Goal: Use online tool/utility: Utilize a website feature to perform a specific function

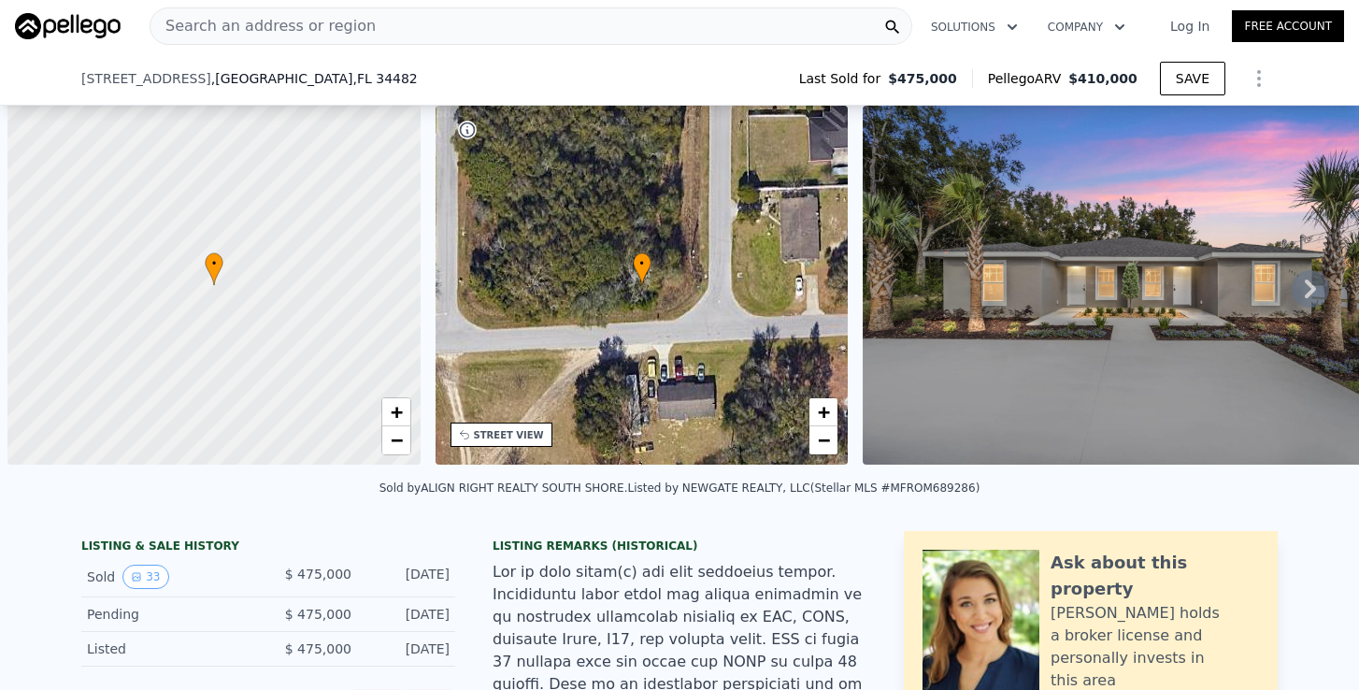
select select "30"
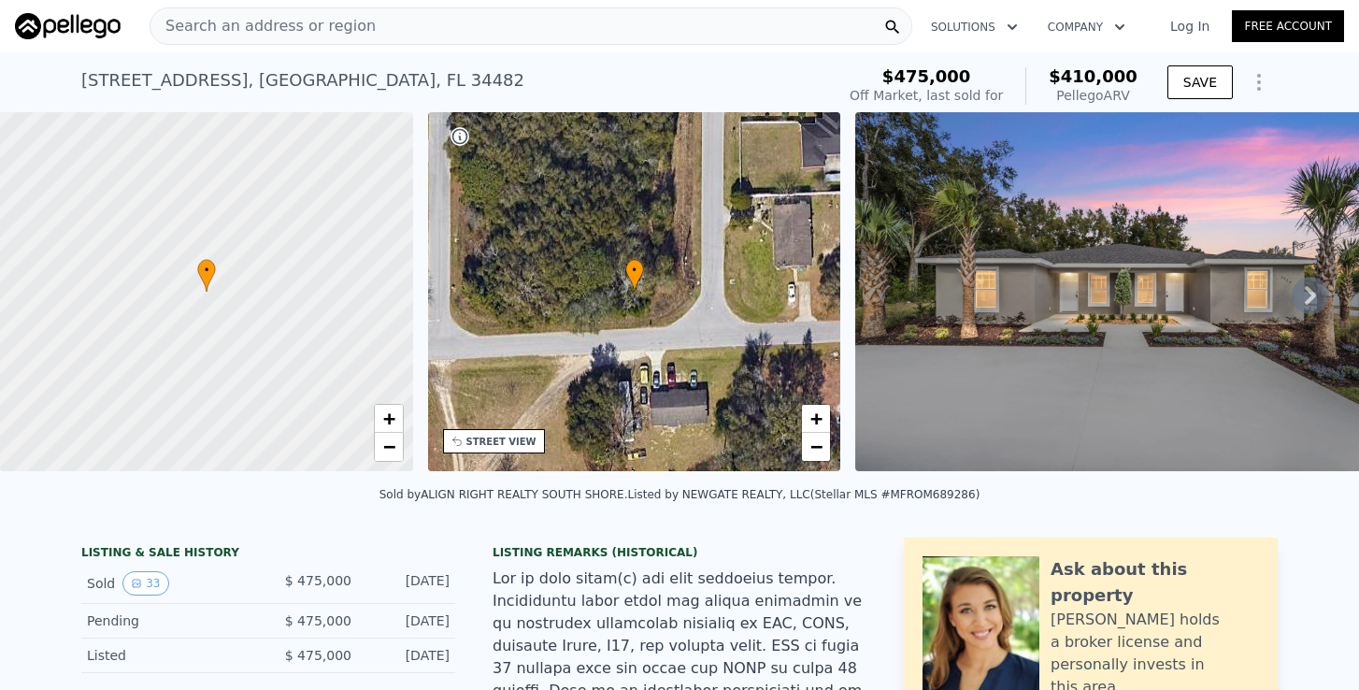
click at [387, 36] on div "Search an address or region" at bounding box center [531, 25] width 763 height 37
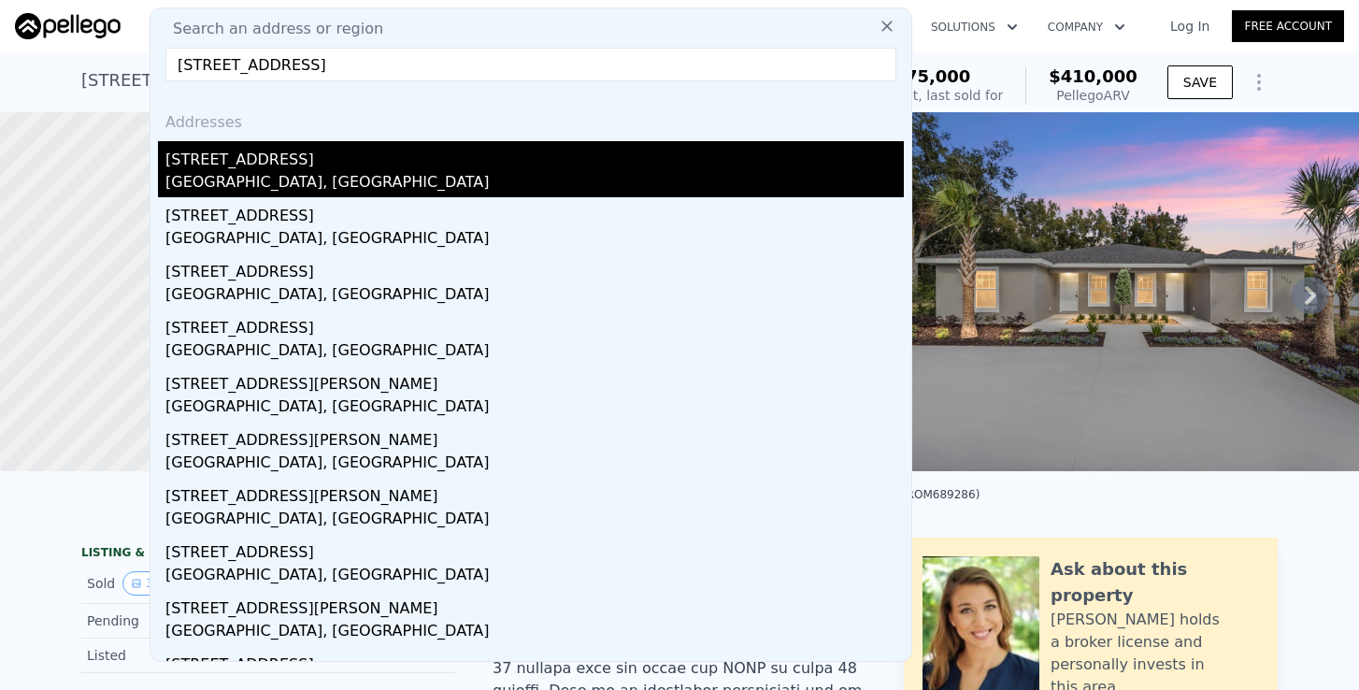
type input "[STREET_ADDRESS]"
click at [276, 167] on div "[STREET_ADDRESS]" at bounding box center [534, 156] width 738 height 30
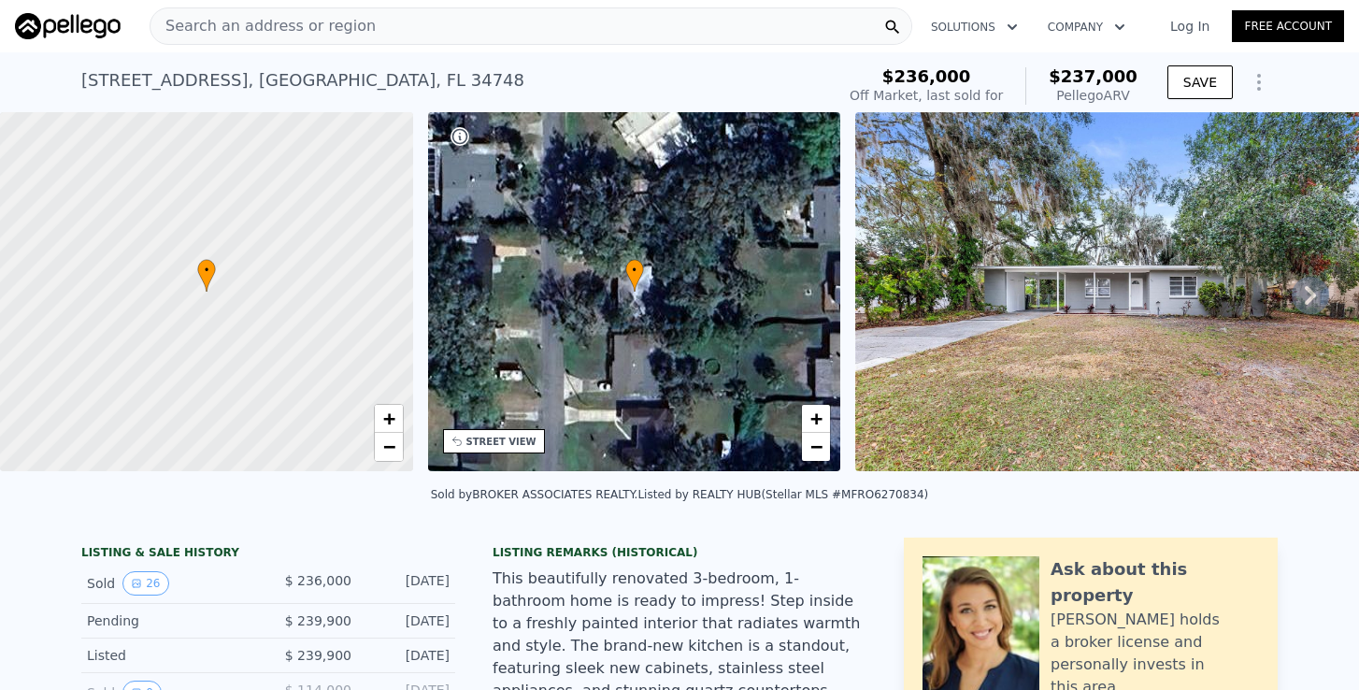
click at [341, 39] on div "Search an address or region" at bounding box center [262, 26] width 225 height 36
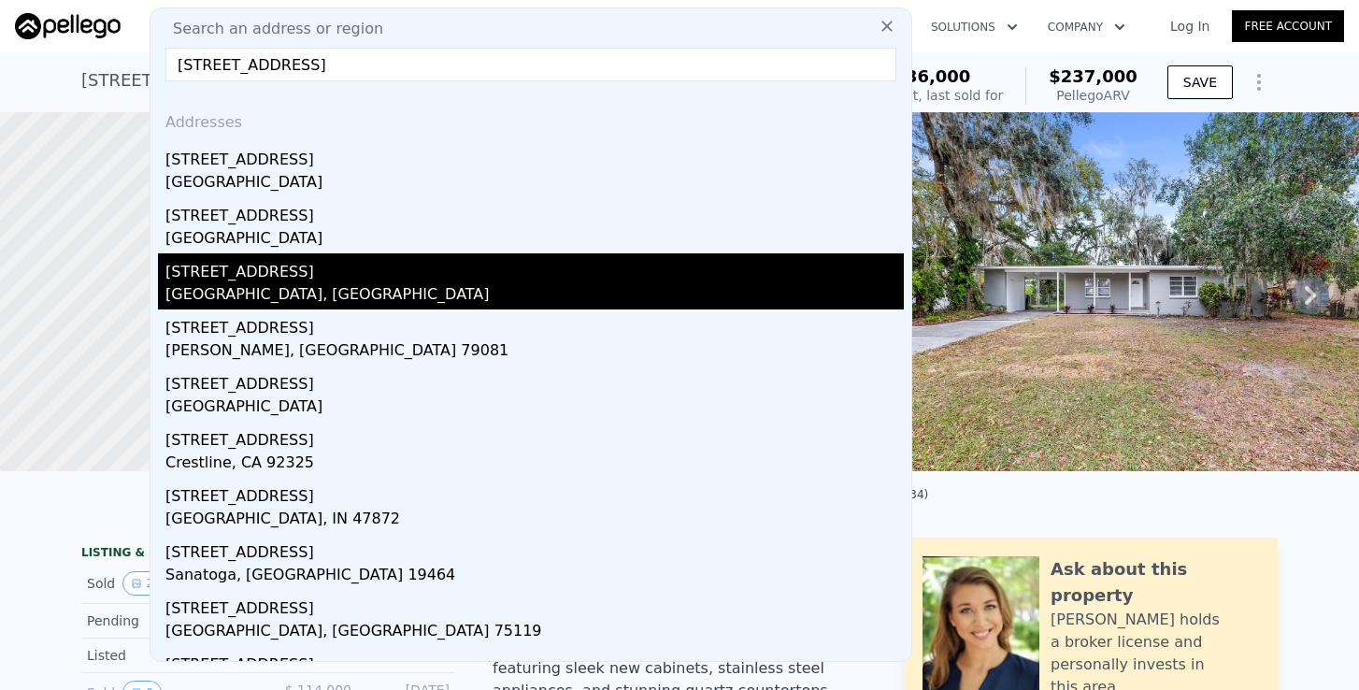
type input "[STREET_ADDRESS]"
click at [241, 288] on div "[GEOGRAPHIC_DATA], [GEOGRAPHIC_DATA]" at bounding box center [534, 296] width 738 height 26
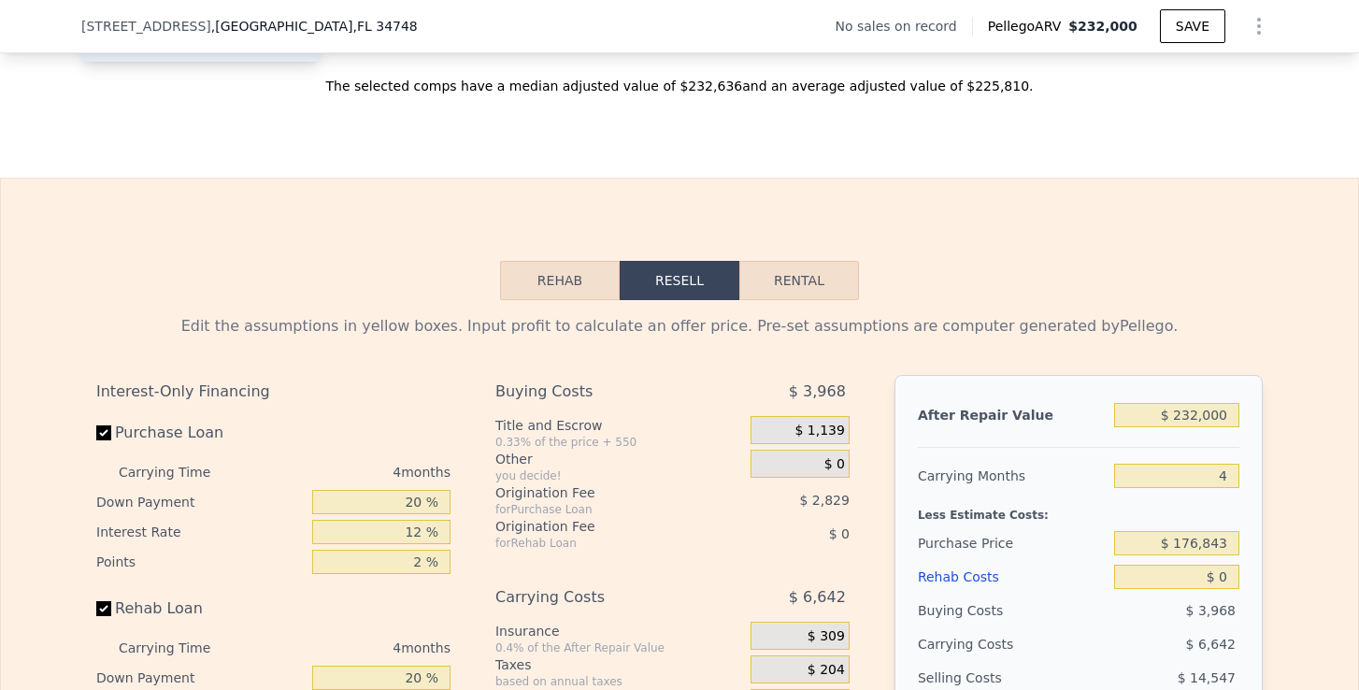
scroll to position [2406, 0]
click at [1184, 542] on input "$ 176,843" at bounding box center [1176, 543] width 125 height 24
drag, startPoint x: 1236, startPoint y: 535, endPoint x: 1134, endPoint y: 535, distance: 102.8
click at [1134, 535] on input "$ 176,843" at bounding box center [1176, 543] width 125 height 24
type input "$ 150,000"
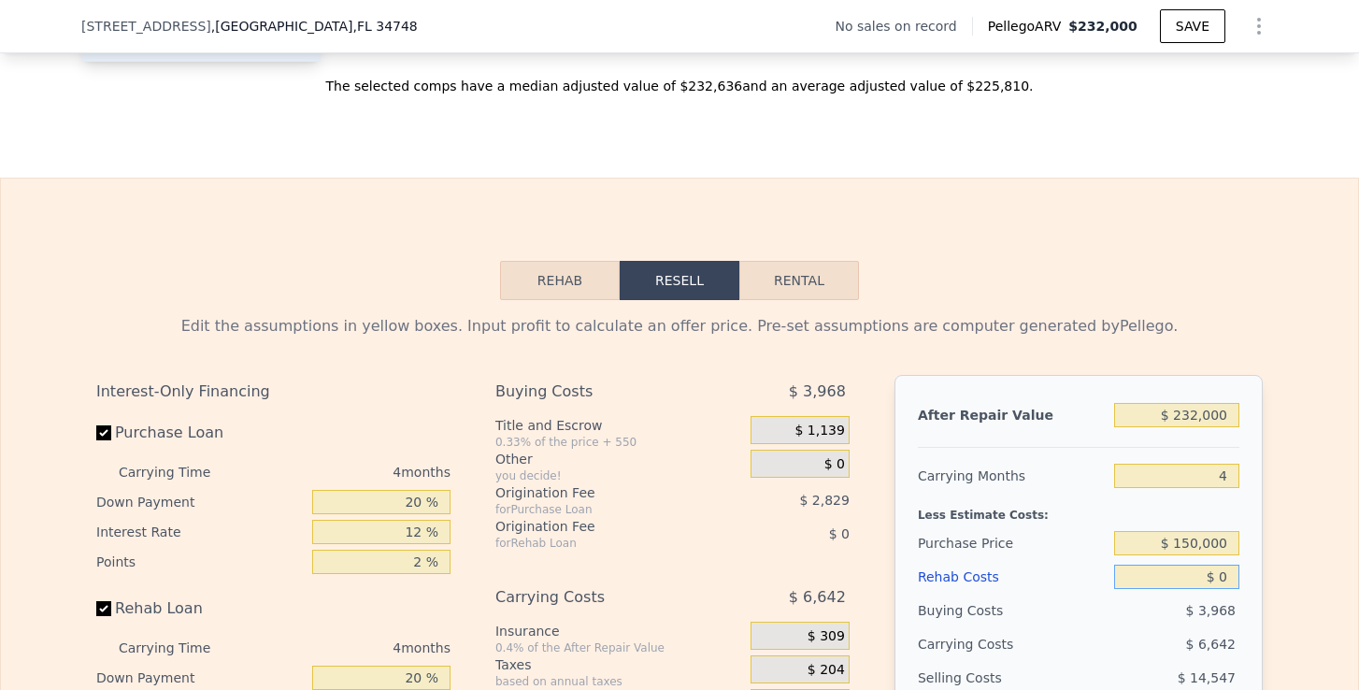
type input "$ 58,221"
click at [1189, 567] on input "$ 0" at bounding box center [1176, 576] width 125 height 24
click at [1235, 570] on input "$ 0" at bounding box center [1176, 576] width 125 height 24
type input "$ 50"
type input "$ 58,170"
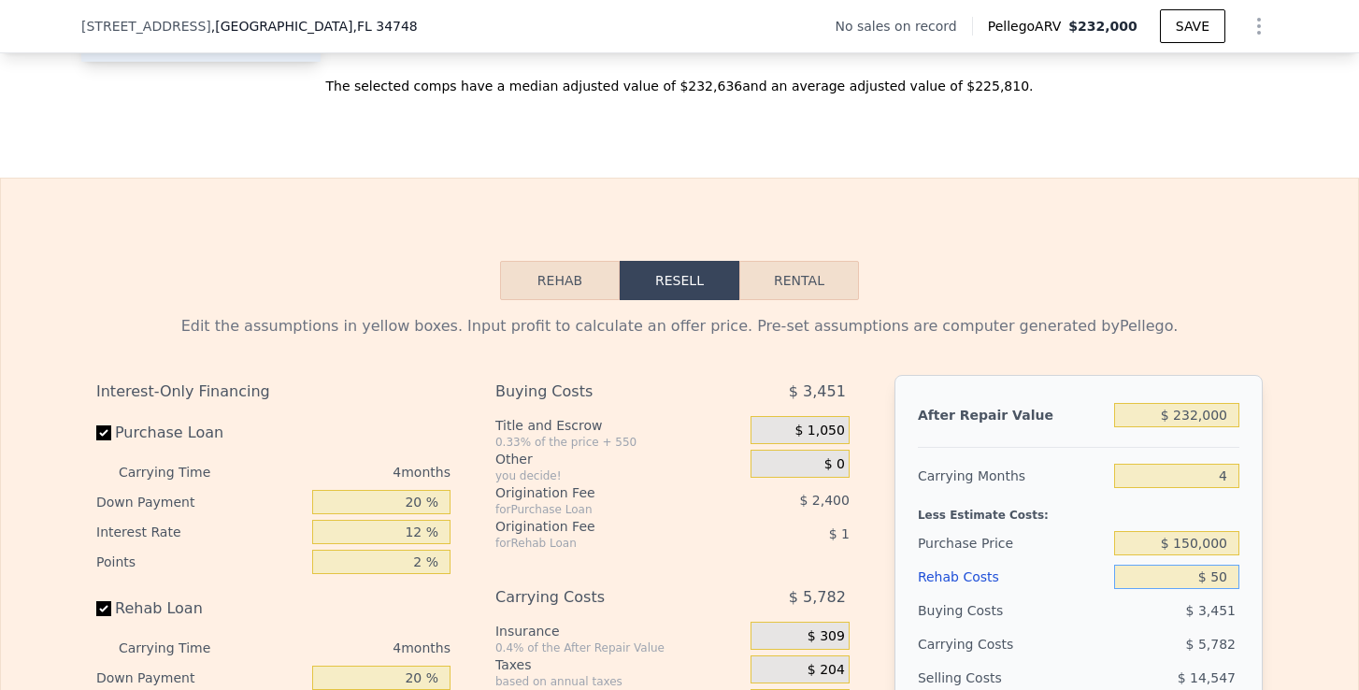
type input "$ 500"
type input "$ 57,697"
type input "$ 5,000"
type input "$ 52,981"
type input "$ 50,000"
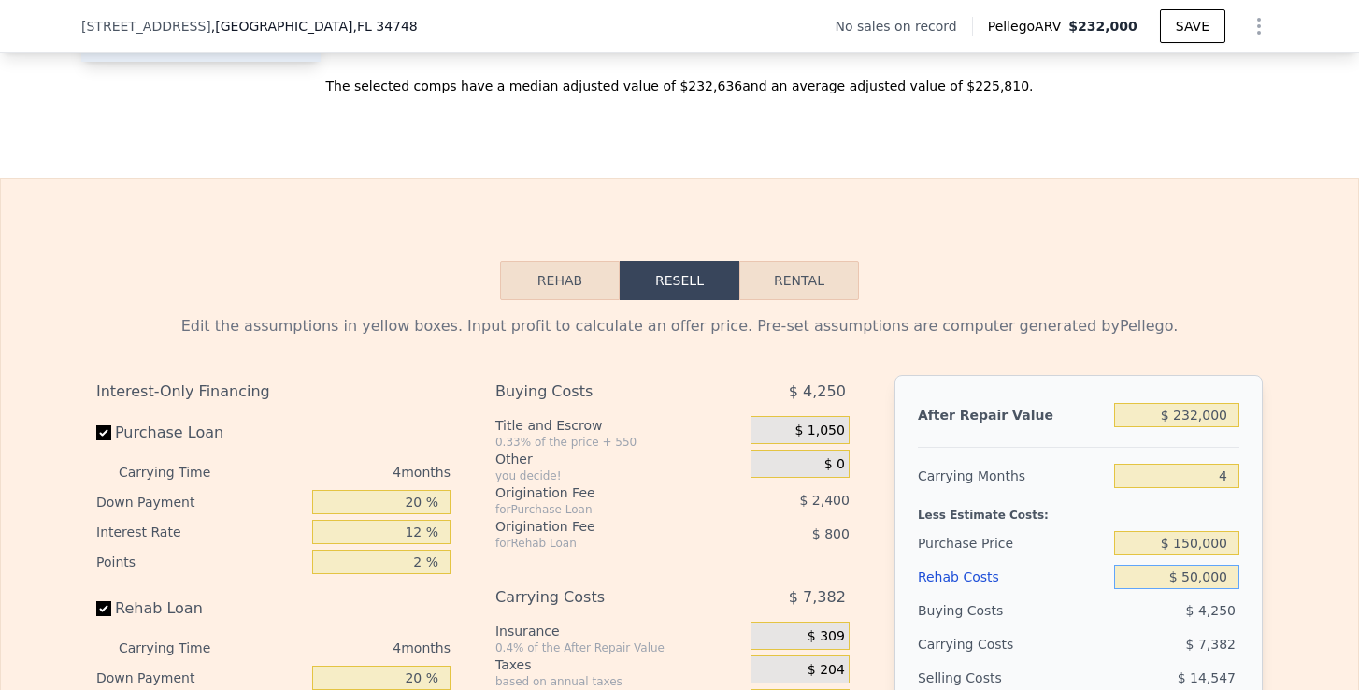
type input "$ 5,821"
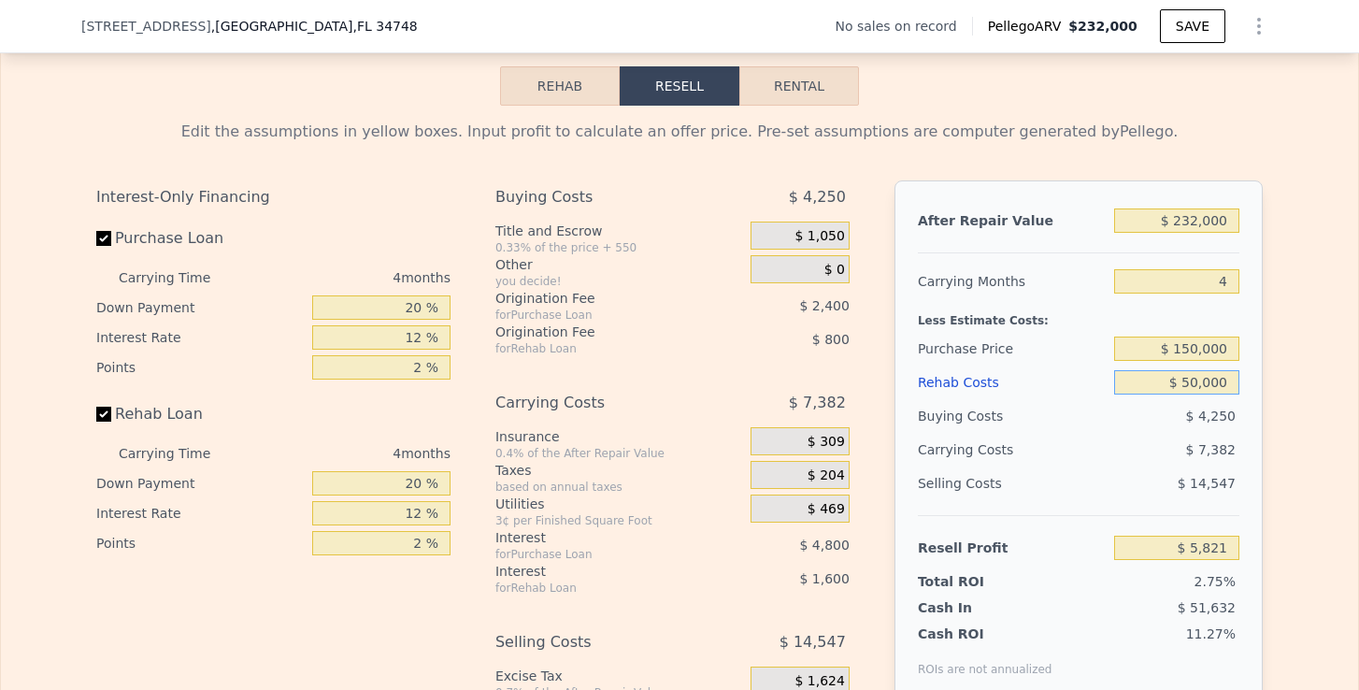
scroll to position [2600, 0]
click at [988, 416] on div "Buying Costs" at bounding box center [1012, 417] width 189 height 34
click at [1194, 355] on input "$ 150,000" at bounding box center [1176, 349] width 125 height 24
type input "$ 130,000"
type input "$ 26,848"
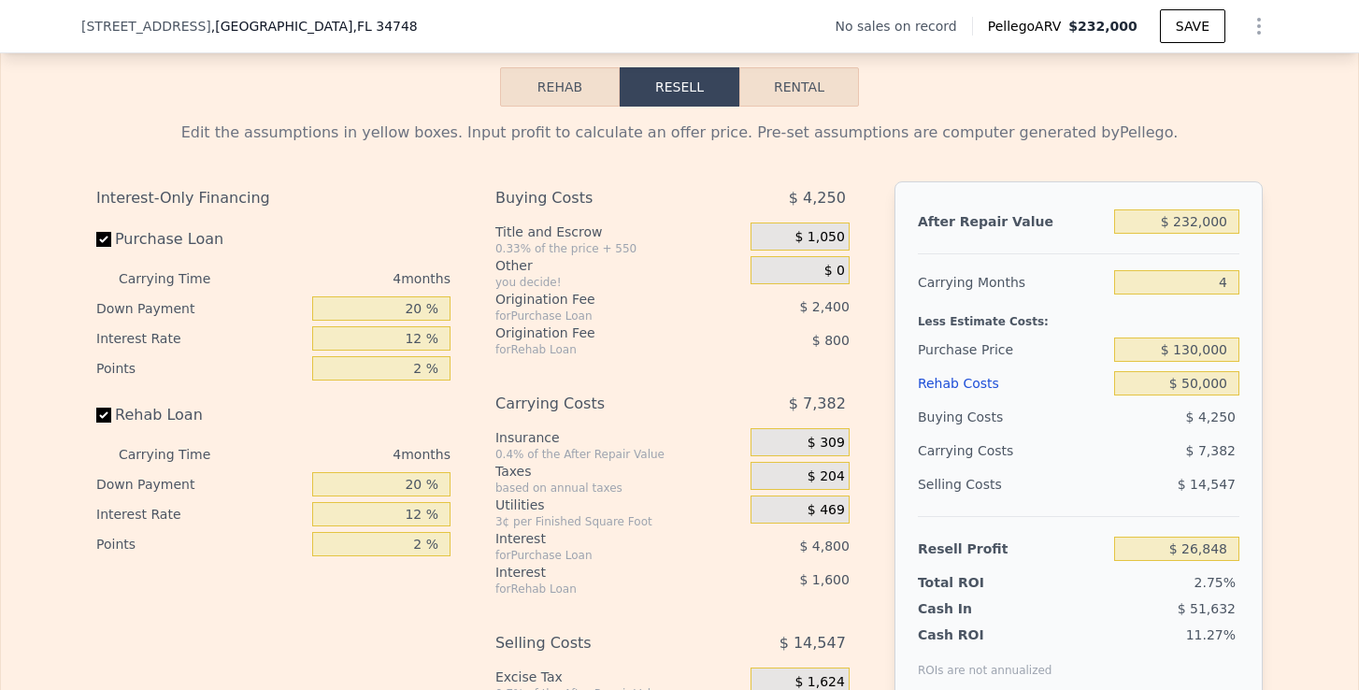
click at [1271, 375] on div "Edit the assumptions in yellow boxes. Input profit to calculate an offer price.…" at bounding box center [679, 454] width 1196 height 695
click at [1192, 351] on input "$ 130,000" at bounding box center [1176, 349] width 125 height 24
type input "$ 120,000"
click at [1252, 383] on div "After Repair Value $ 232,000 Carrying Months 4 Less Estimate Costs: Purchase Pr…" at bounding box center [1078, 441] width 368 height 520
type input "$ 37,361"
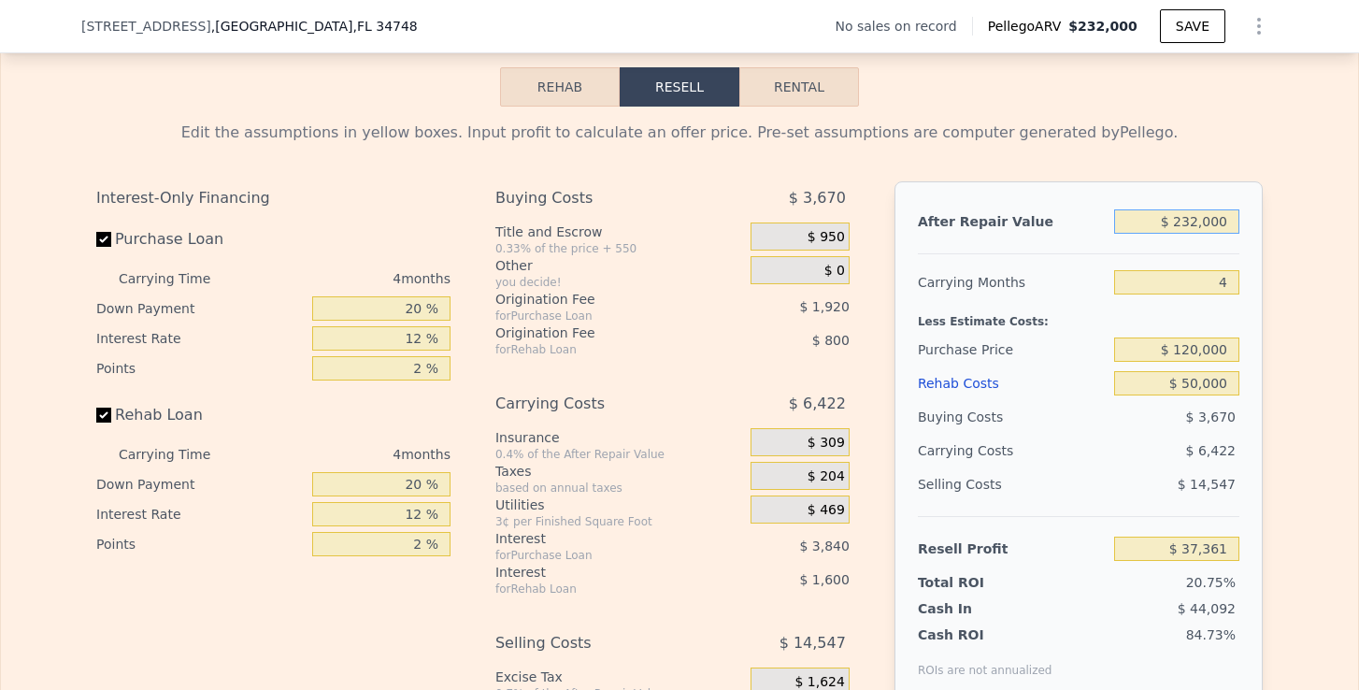
click at [1191, 221] on input "$ 232,000" at bounding box center [1176, 221] width 125 height 24
type input "$ 23,000"
type input "-$ 158,752"
type input "$ 2,000"
type input "-$ 178,457"
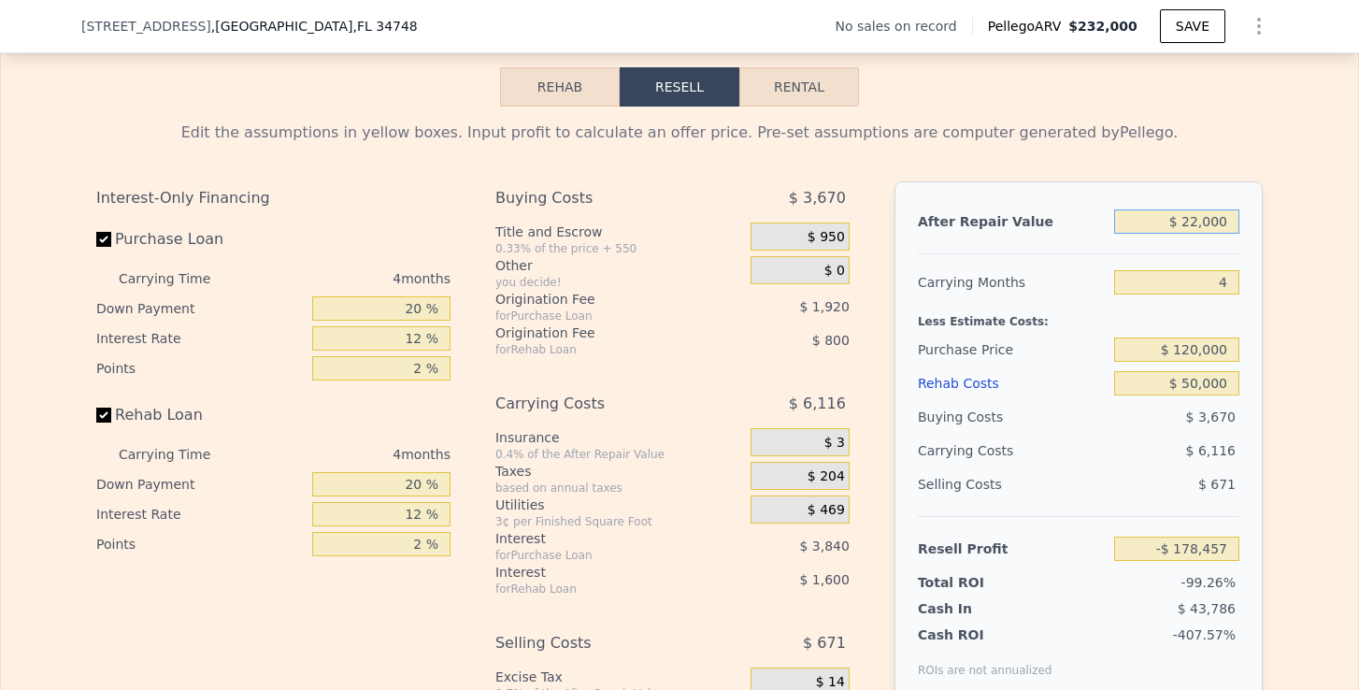
type input "$ 220,000"
type input "$ 26,101"
type input "$ 220,000"
click at [1247, 318] on div "After Repair Value $ 220,000 Carrying Months 4 Less Estimate Costs: Purchase Pr…" at bounding box center [1078, 441] width 368 height 520
click at [828, 74] on button "Rental" at bounding box center [799, 86] width 120 height 39
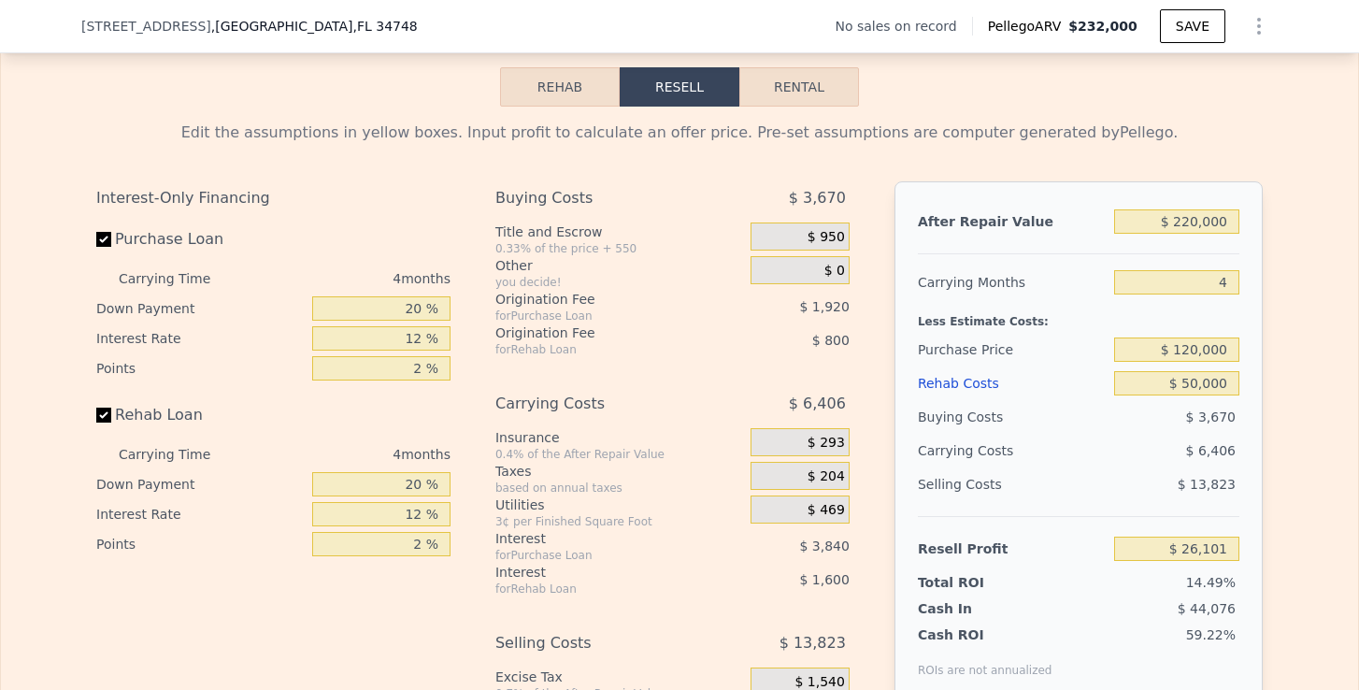
select select "30"
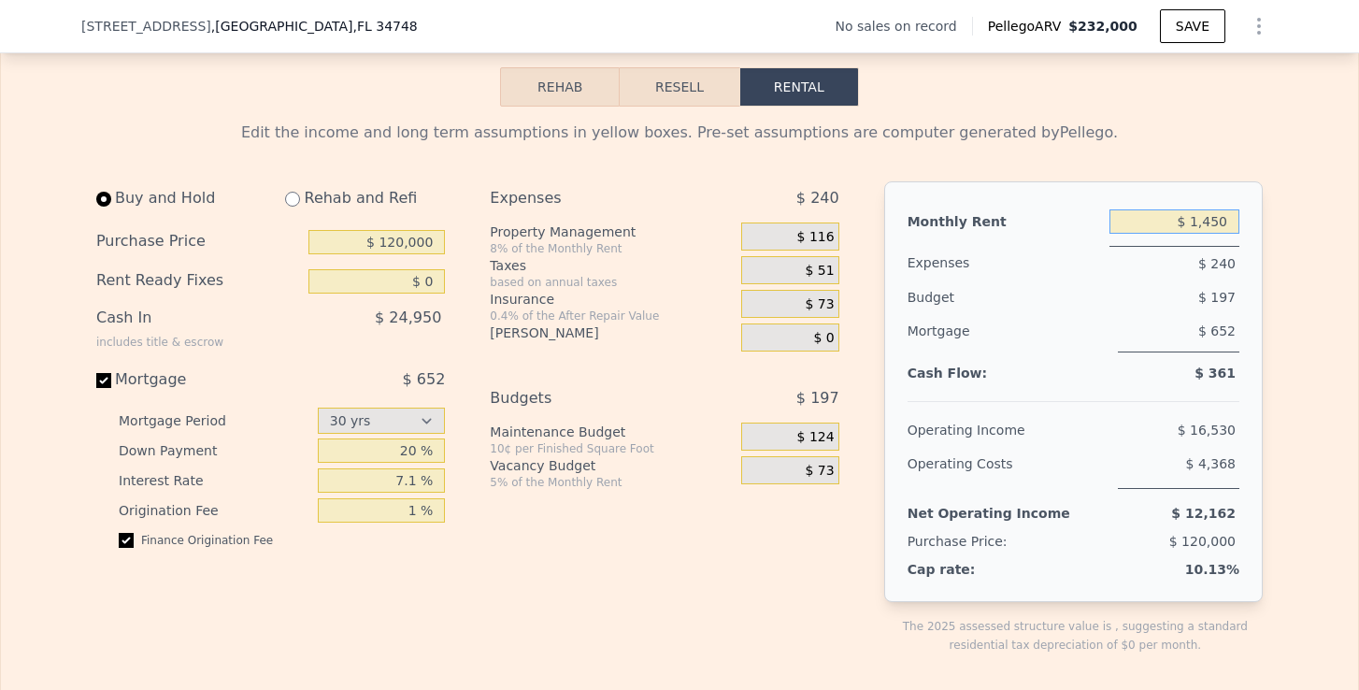
click at [1220, 216] on input "$ 1,450" at bounding box center [1174, 221] width 130 height 24
type input "$ 1,580"
click at [294, 194] on input "radio" at bounding box center [292, 199] width 15 height 15
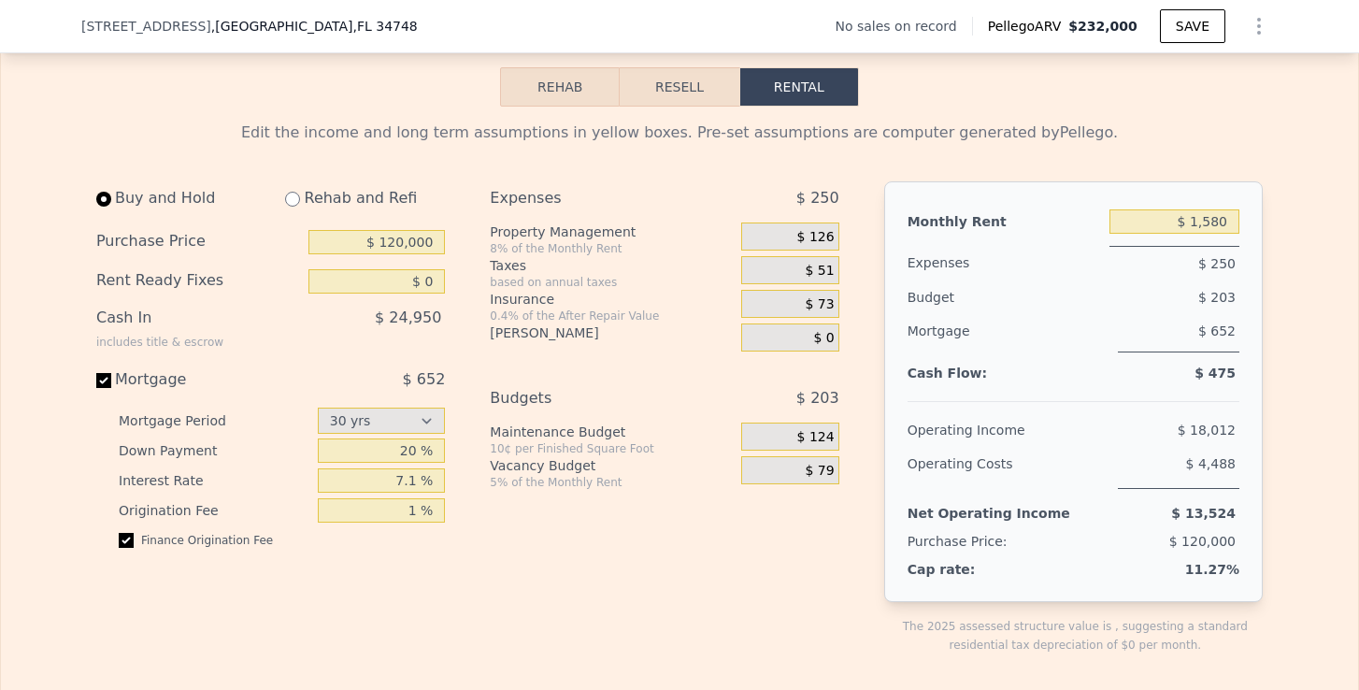
radio input "true"
type input "$ 50,000"
type input "$ 3,450"
select select "30"
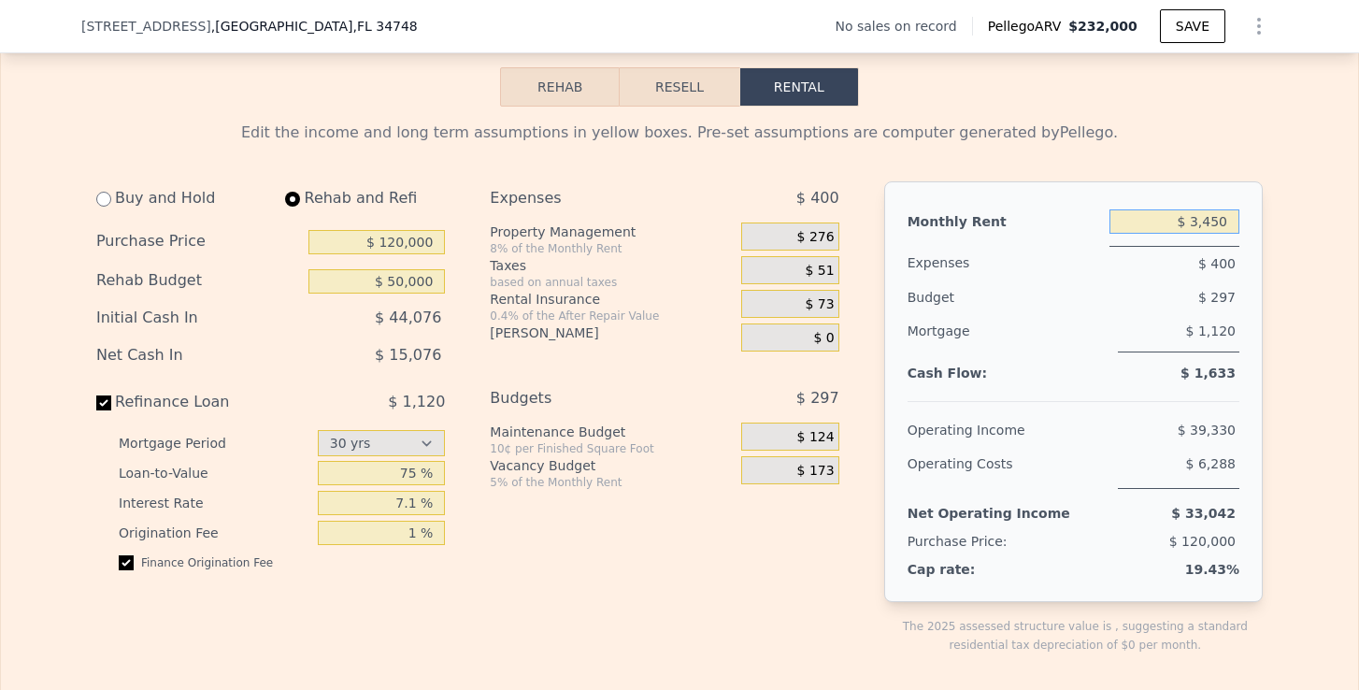
click at [1212, 225] on input "$ 3,450" at bounding box center [1174, 221] width 130 height 24
type input "$ 1,580"
click at [1138, 302] on div "$ 297" at bounding box center [1141, 297] width 195 height 34
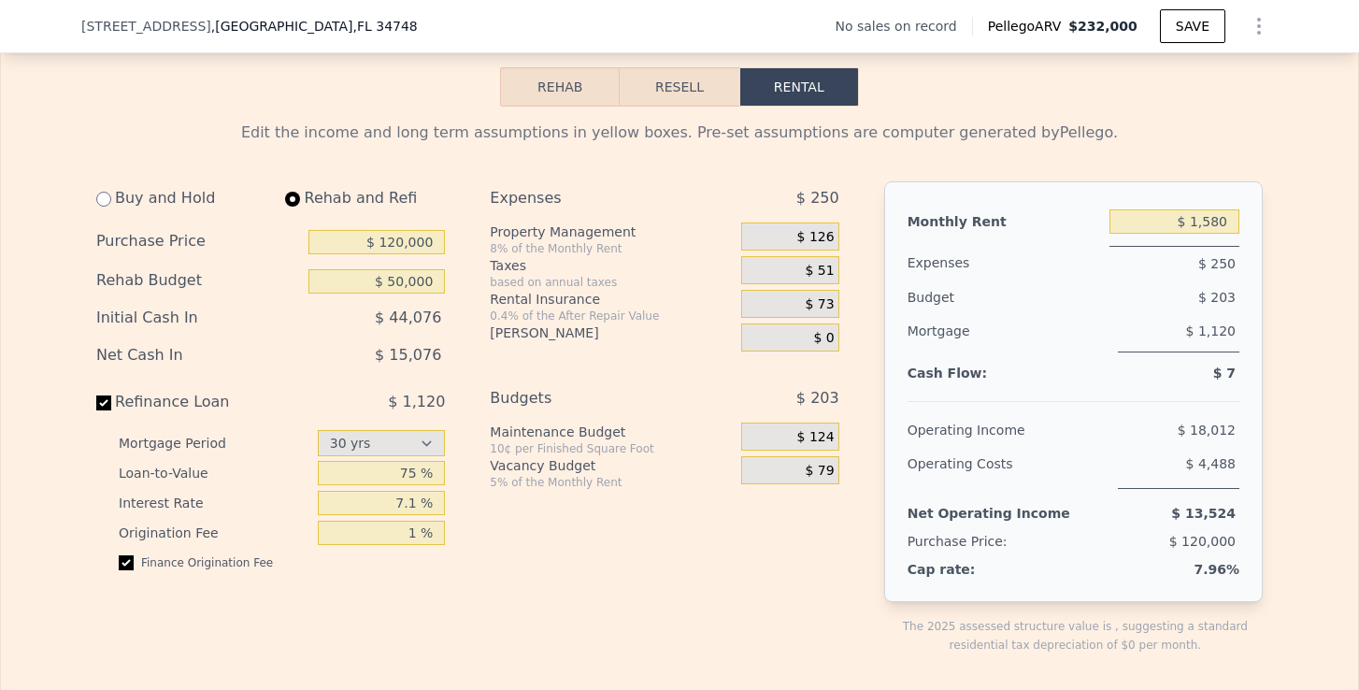
click at [825, 236] on span "$ 126" at bounding box center [815, 237] width 37 height 17
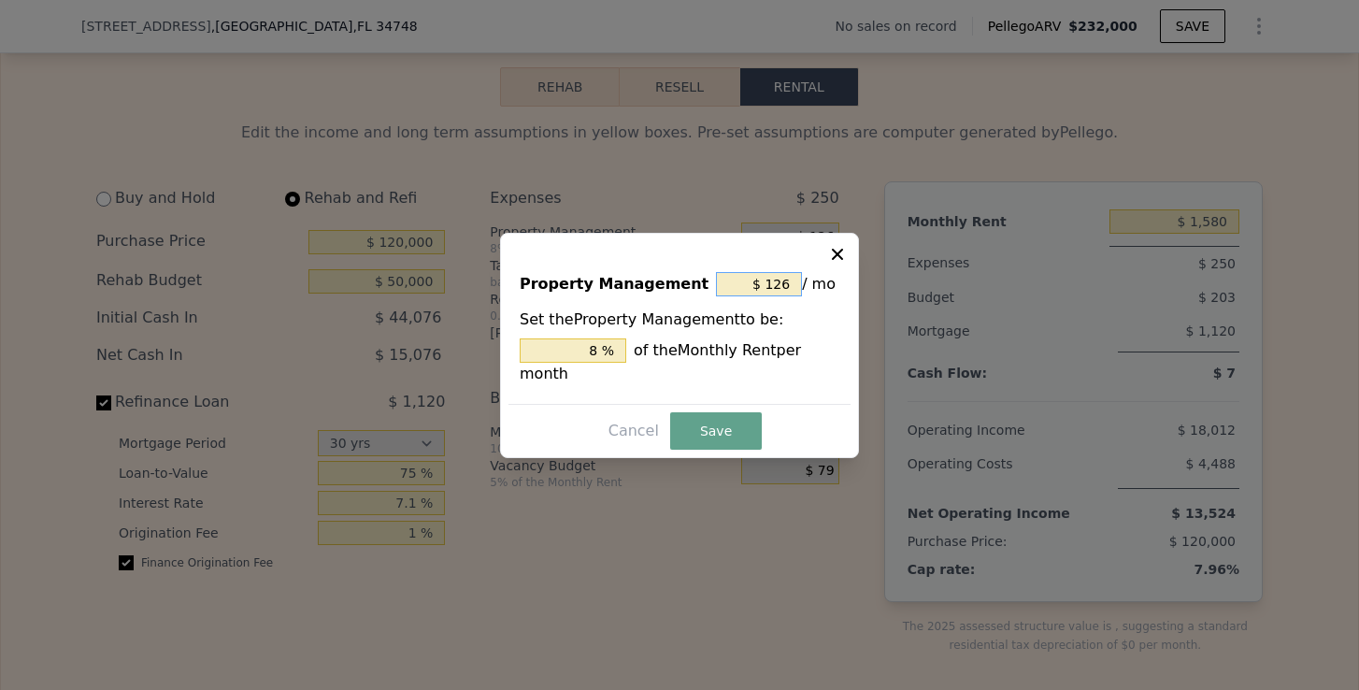
click at [790, 286] on input "$ 126" at bounding box center [759, 284] width 86 height 24
type input "$ 12"
type input "0.759 %"
type input "$ 1"
type input "0.063 %"
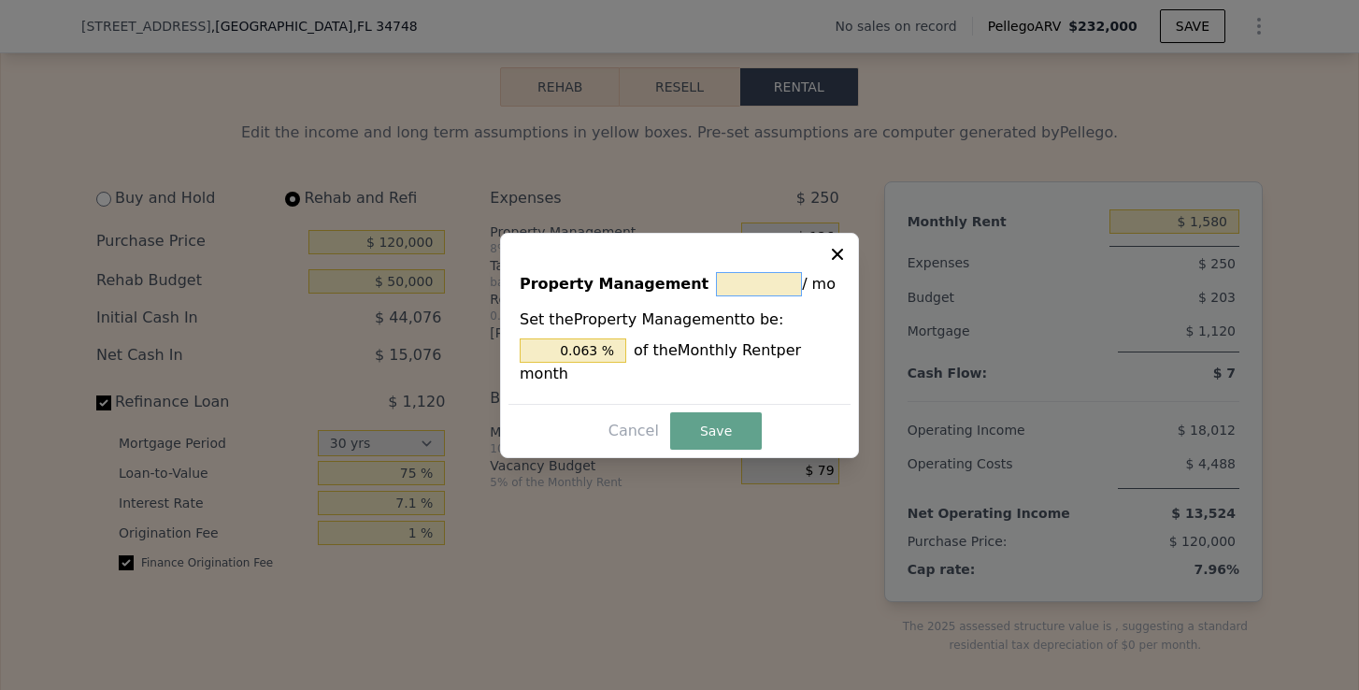
type input "$ 0"
type input "0 %"
click at [735, 413] on button "Save" at bounding box center [716, 430] width 92 height 37
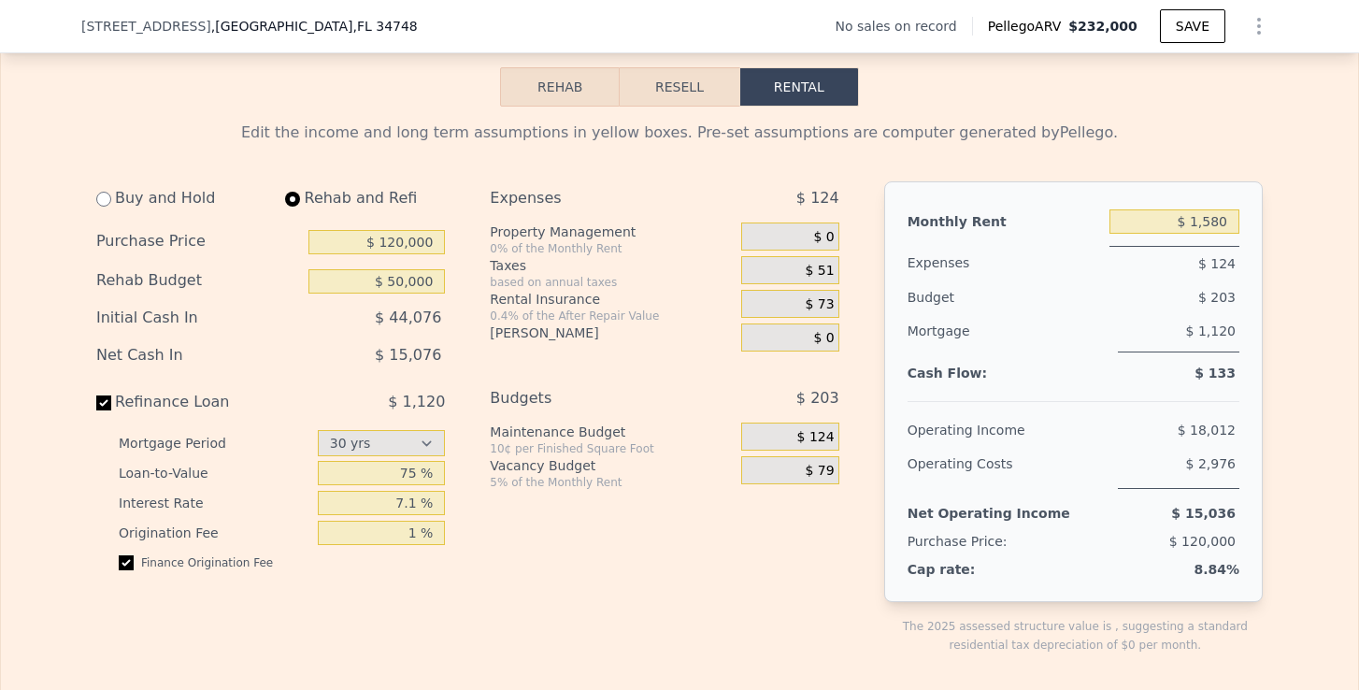
click at [823, 298] on span "$ 73" at bounding box center [820, 304] width 29 height 17
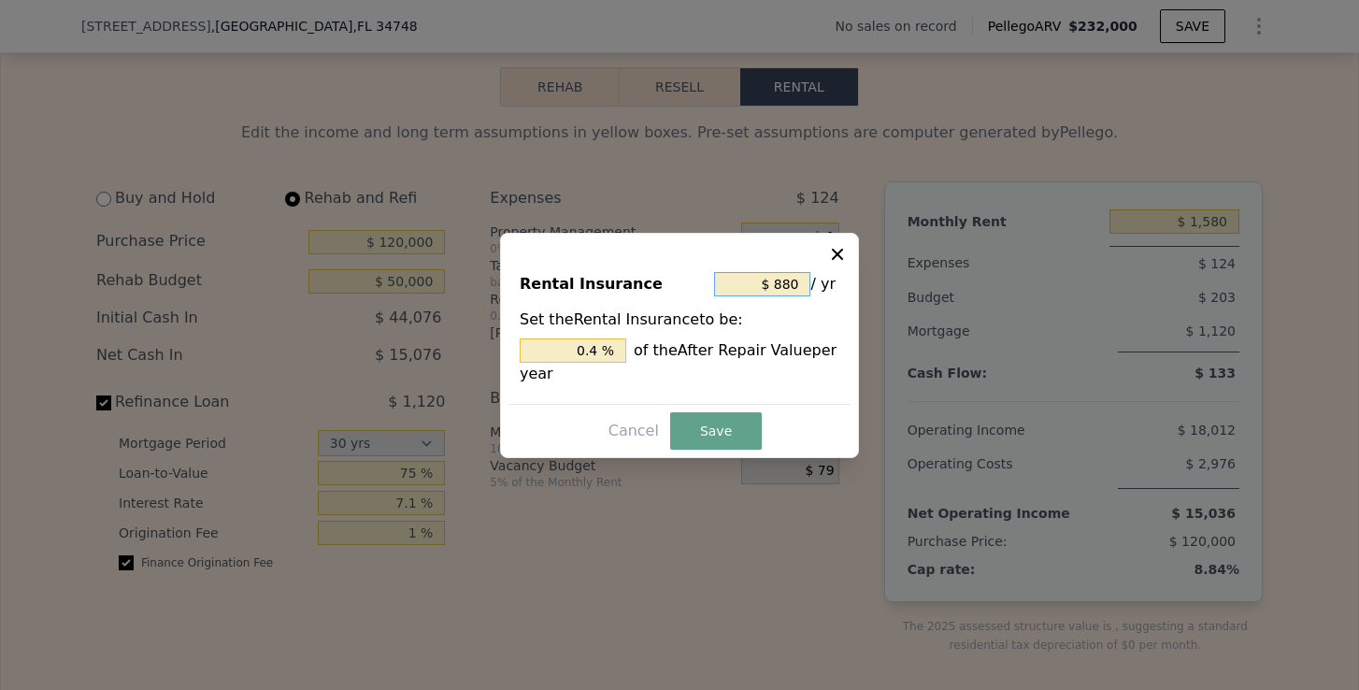
drag, startPoint x: 794, startPoint y: 277, endPoint x: 773, endPoint y: 277, distance: 21.5
click at [773, 277] on input "$ 880" at bounding box center [762, 284] width 96 height 24
type input "$ 0"
type input "0 %"
type input "$ 2"
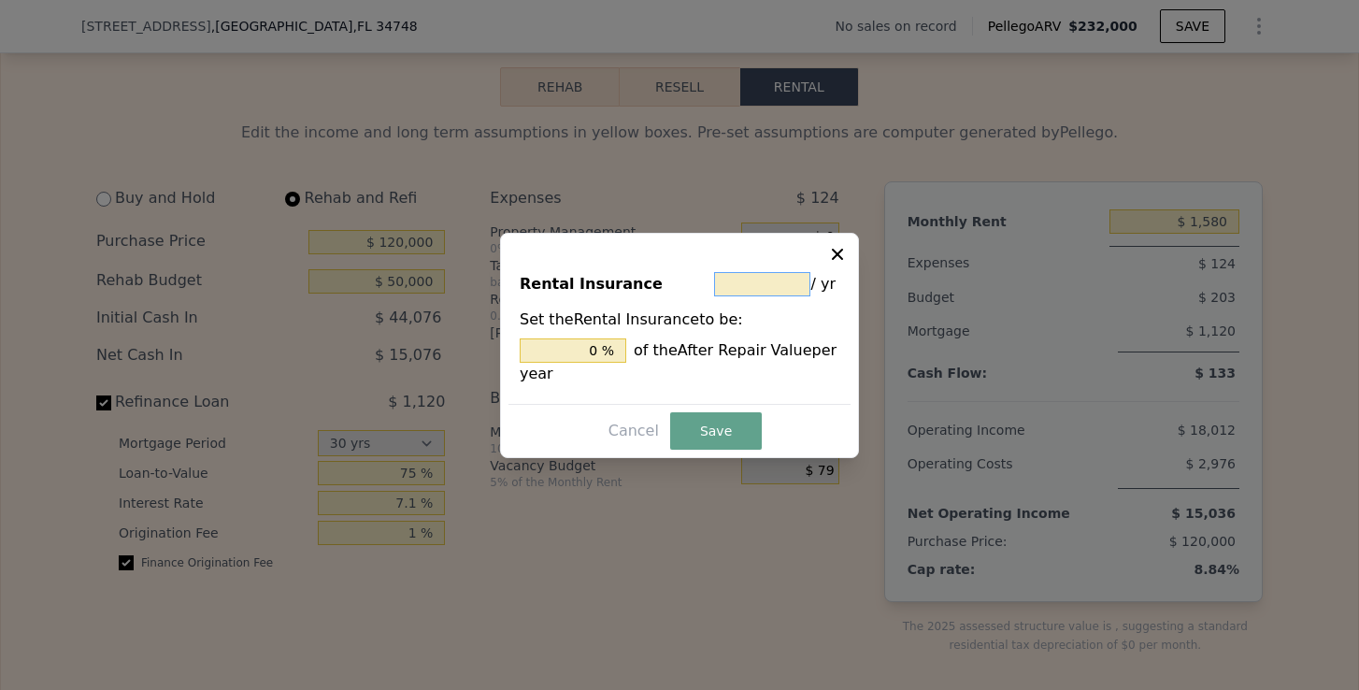
type input "0.001 %"
type input "$ 24"
type input "0.011 %"
type input "$ 240"
type input "0.109 %"
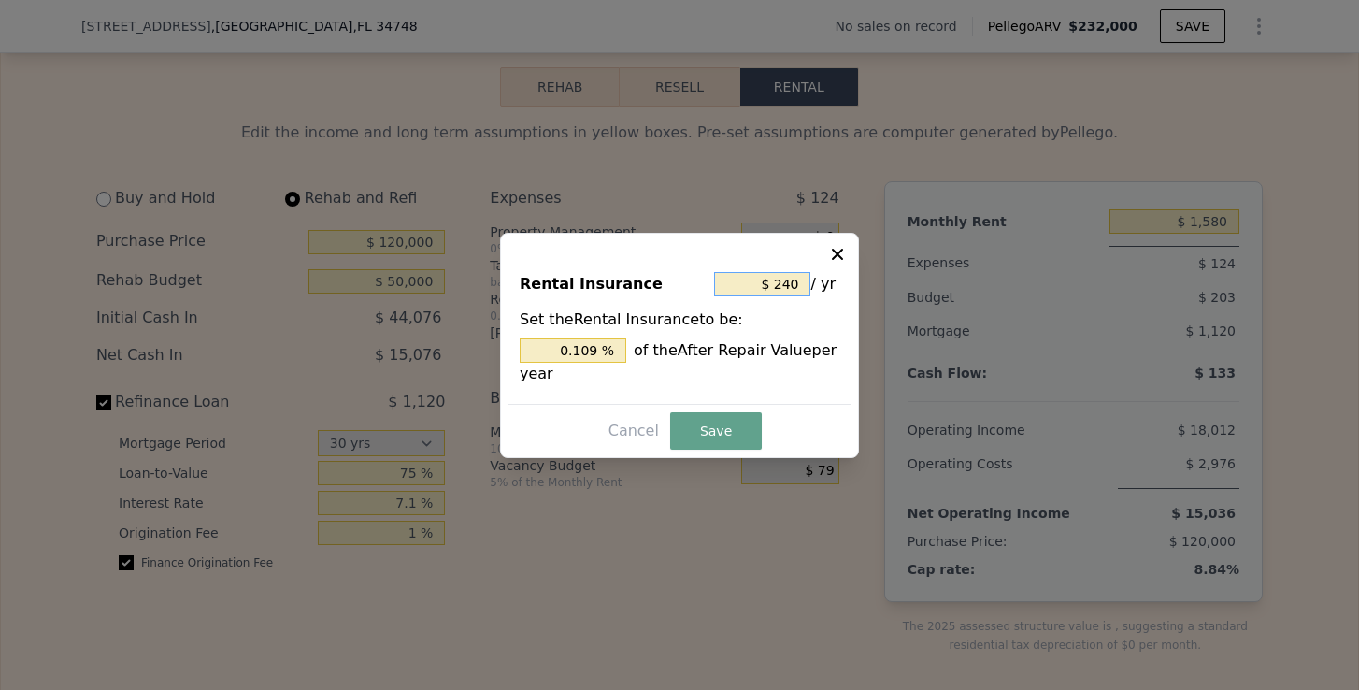
type input "$ 2,400"
type input "1.091 %"
click at [725, 438] on button "Save" at bounding box center [716, 430] width 92 height 37
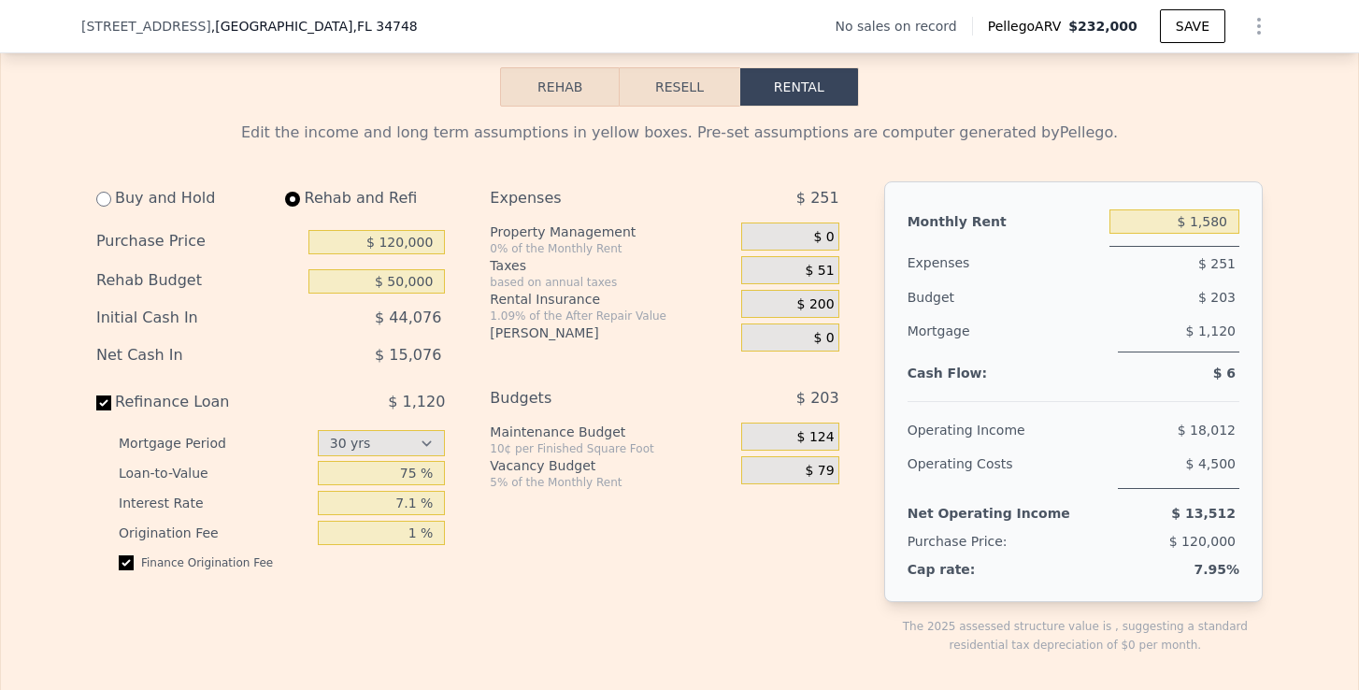
click at [825, 269] on span "$ 51" at bounding box center [820, 271] width 29 height 17
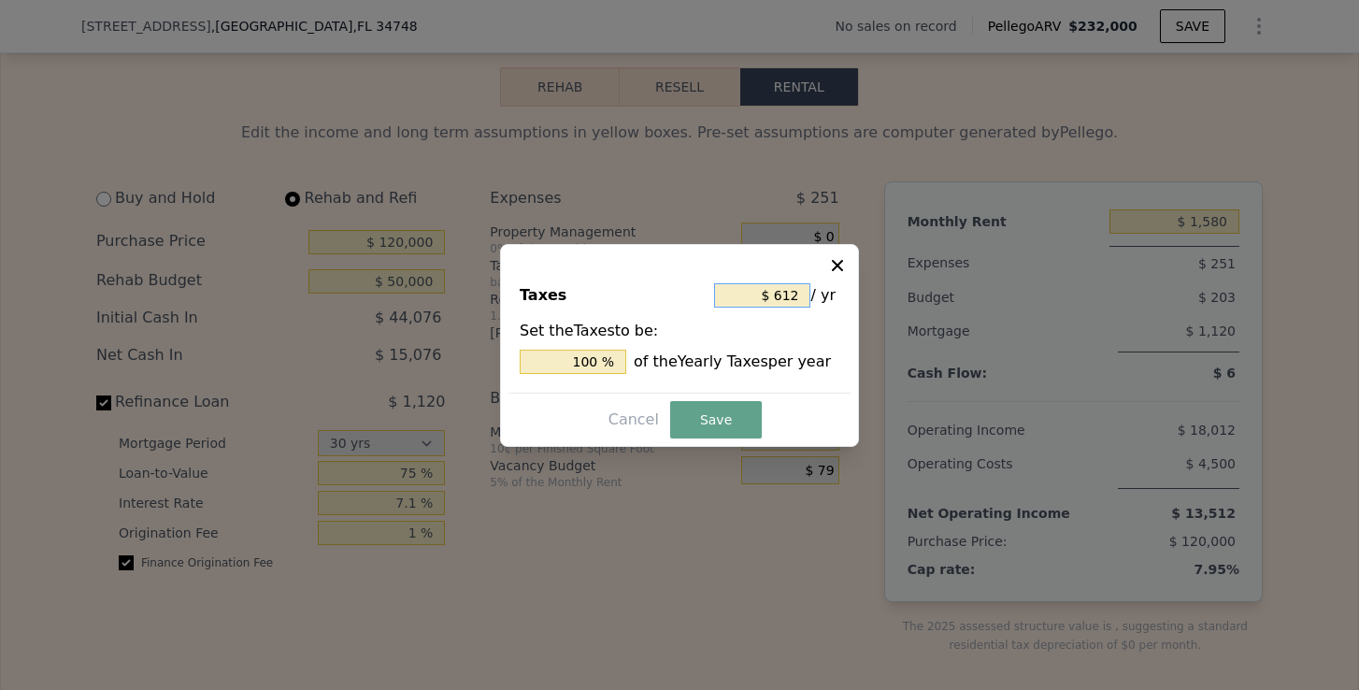
click at [794, 293] on input "$ 612" at bounding box center [762, 295] width 96 height 24
type input "$ 61"
type input "9.967 %"
type input "$ 6"
type input "0.980 %"
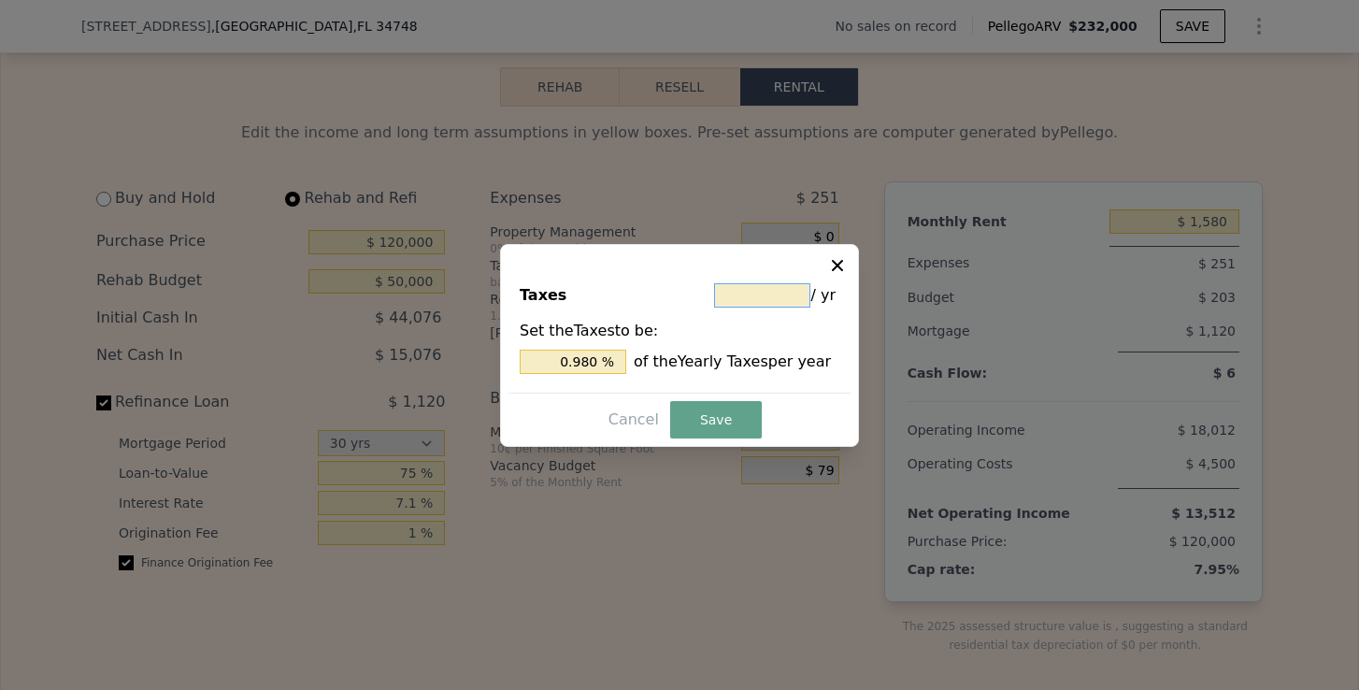
type input "$ 1"
type input "0.163 %"
type input "$ 10"
type input "1.634 %"
type input "$ 100"
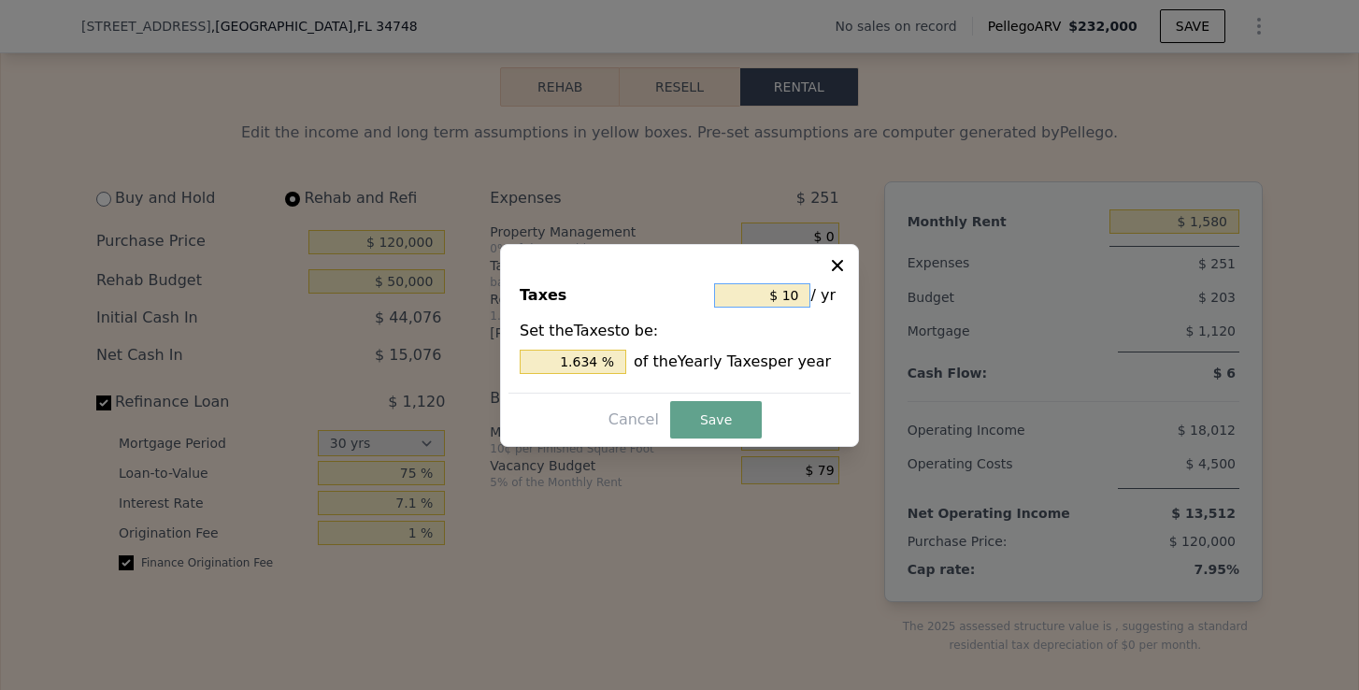
type input "16.340 %"
type input "$ 1,000"
type input "163.399 %"
click at [729, 410] on button "Save" at bounding box center [716, 419] width 92 height 37
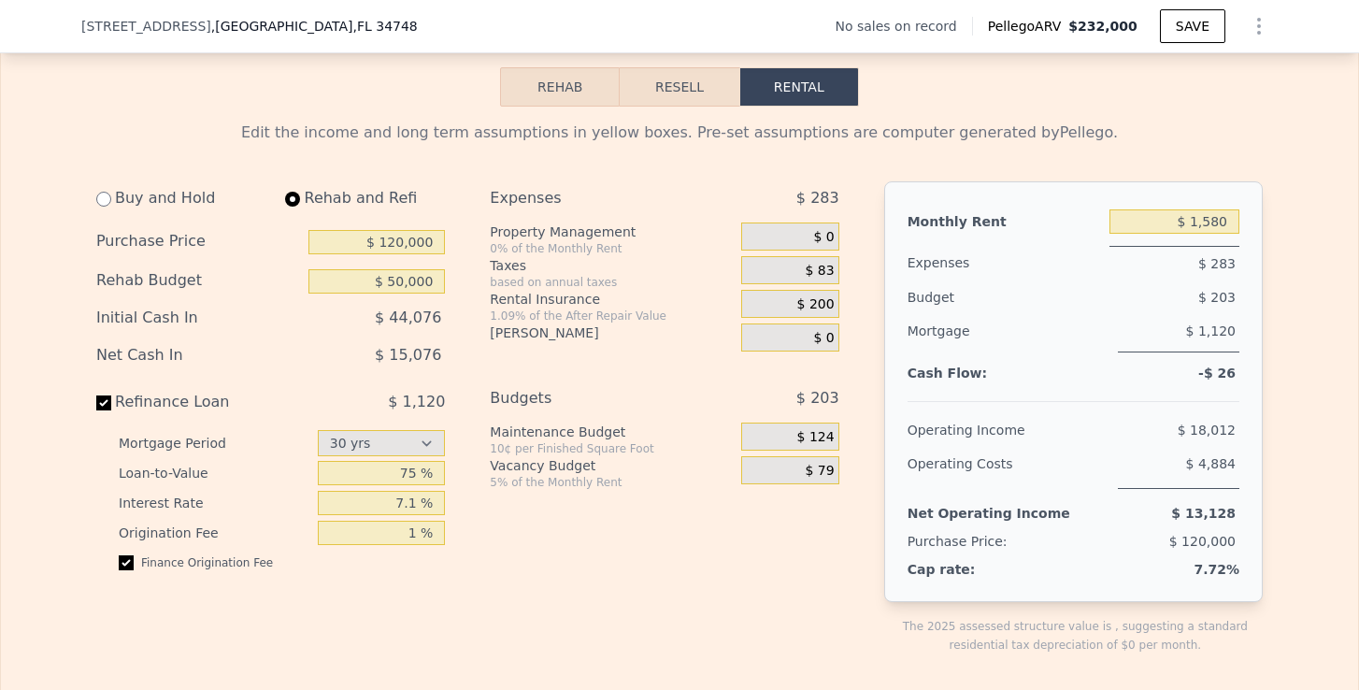
click at [870, 413] on div "Buy and Hold Rehab and Refi Purchase Price $ 120,000 Rehab Budget $ 50,000 Init…" at bounding box center [679, 432] width 1166 height 503
click at [823, 272] on span "$ 83" at bounding box center [820, 271] width 29 height 17
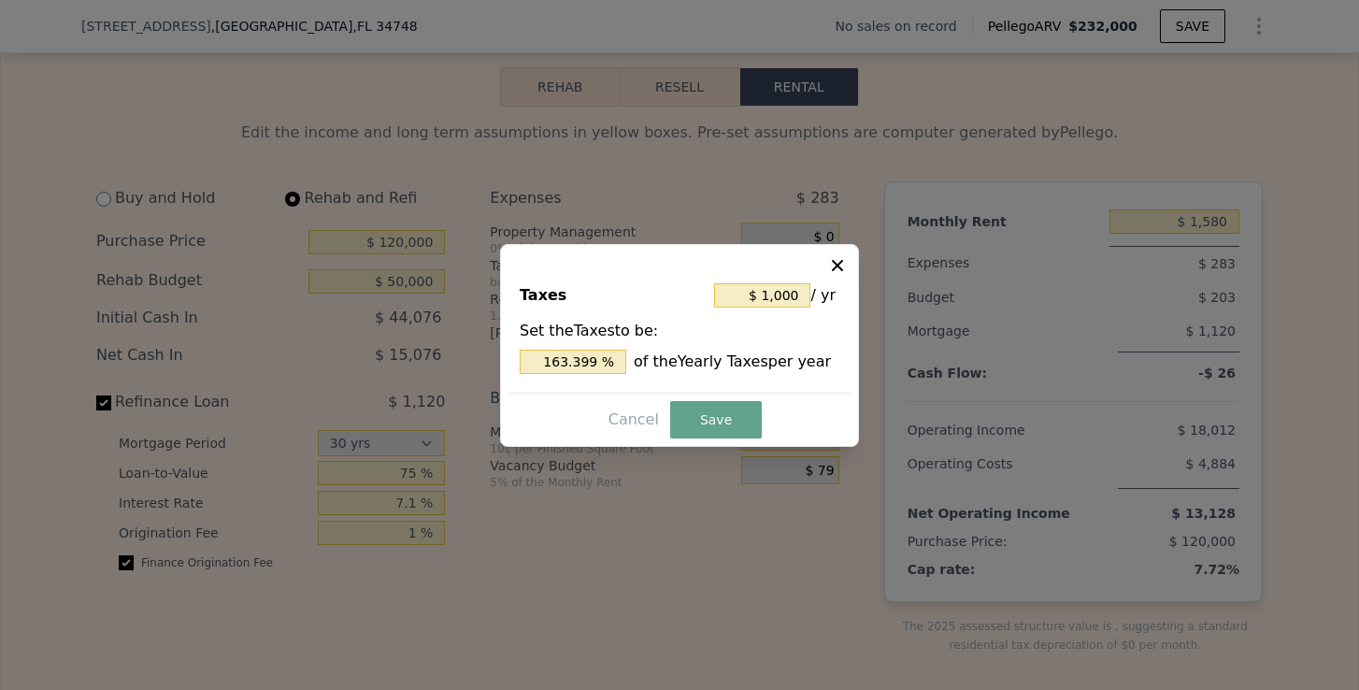
click at [841, 260] on icon at bounding box center [837, 264] width 11 height 11
